Goal: Transaction & Acquisition: Purchase product/service

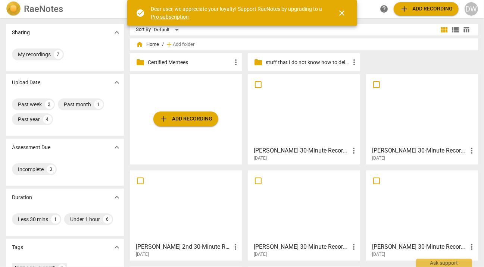
click at [424, 129] on div at bounding box center [422, 110] width 107 height 66
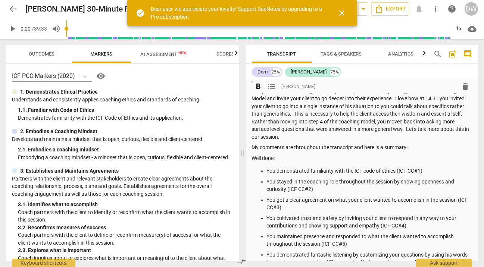
scroll to position [67, 0]
click at [407, 133] on p "Your next step in the development of your coaching skills is to move into more …" at bounding box center [362, 109] width 220 height 61
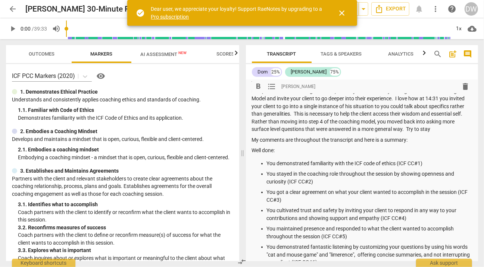
click at [411, 131] on p "Your next step in the development of your coaching skills is to move into more …" at bounding box center [362, 106] width 220 height 54
drag, startPoint x: 411, startPoint y: 131, endPoint x: 422, endPoint y: 131, distance: 10.8
click at [422, 131] on p "Your next step in the development of your coaching skills is to move into more …" at bounding box center [362, 106] width 220 height 54
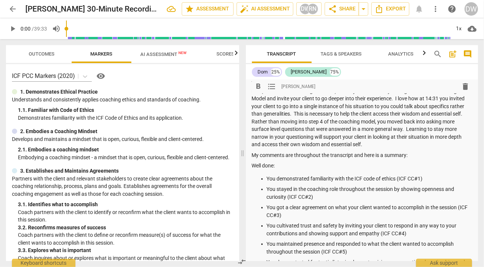
scroll to position [0, 0]
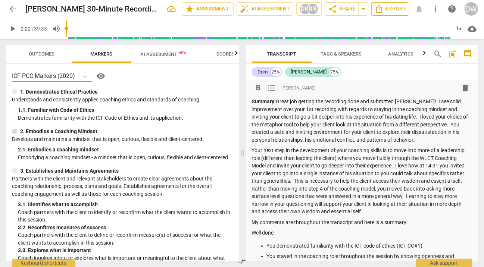
click at [381, 6] on icon "Export" at bounding box center [379, 8] width 9 height 9
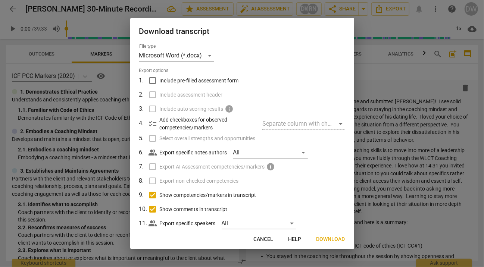
click at [328, 241] on span "Download" at bounding box center [330, 239] width 29 height 7
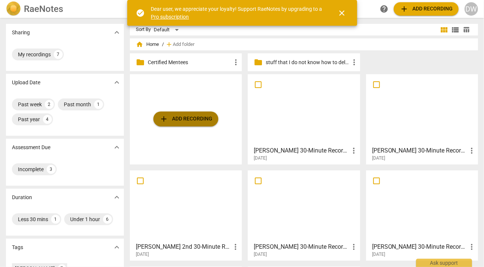
click at [201, 118] on span "add Add recording" at bounding box center [185, 119] width 53 height 9
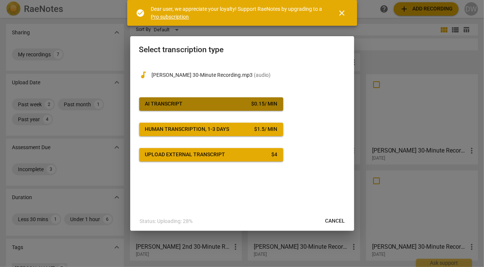
click at [184, 100] on button "AI Transcript $ 0.15 / min" at bounding box center [211, 103] width 144 height 13
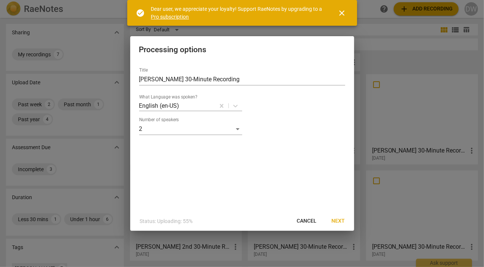
click at [339, 221] on span "Next" at bounding box center [338, 220] width 13 height 7
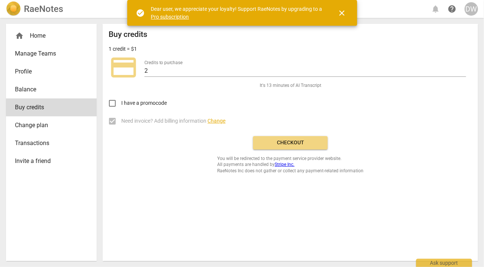
click at [298, 143] on span "Checkout" at bounding box center [290, 142] width 63 height 7
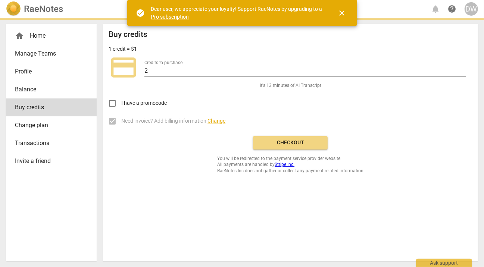
click at [342, 9] on span "close" at bounding box center [342, 13] width 9 height 9
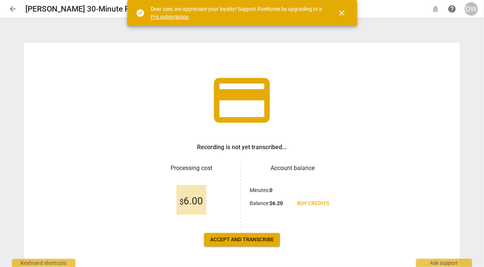
click at [249, 236] on span "Accept and transcribe" at bounding box center [242, 239] width 64 height 7
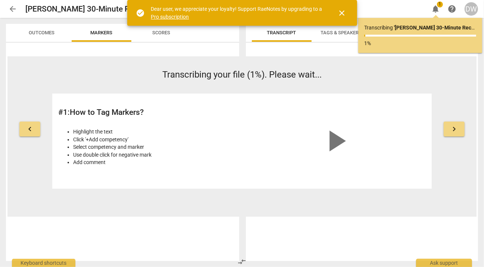
click at [348, 13] on span "close" at bounding box center [342, 13] width 18 height 9
